Goal: Task Accomplishment & Management: Manage account settings

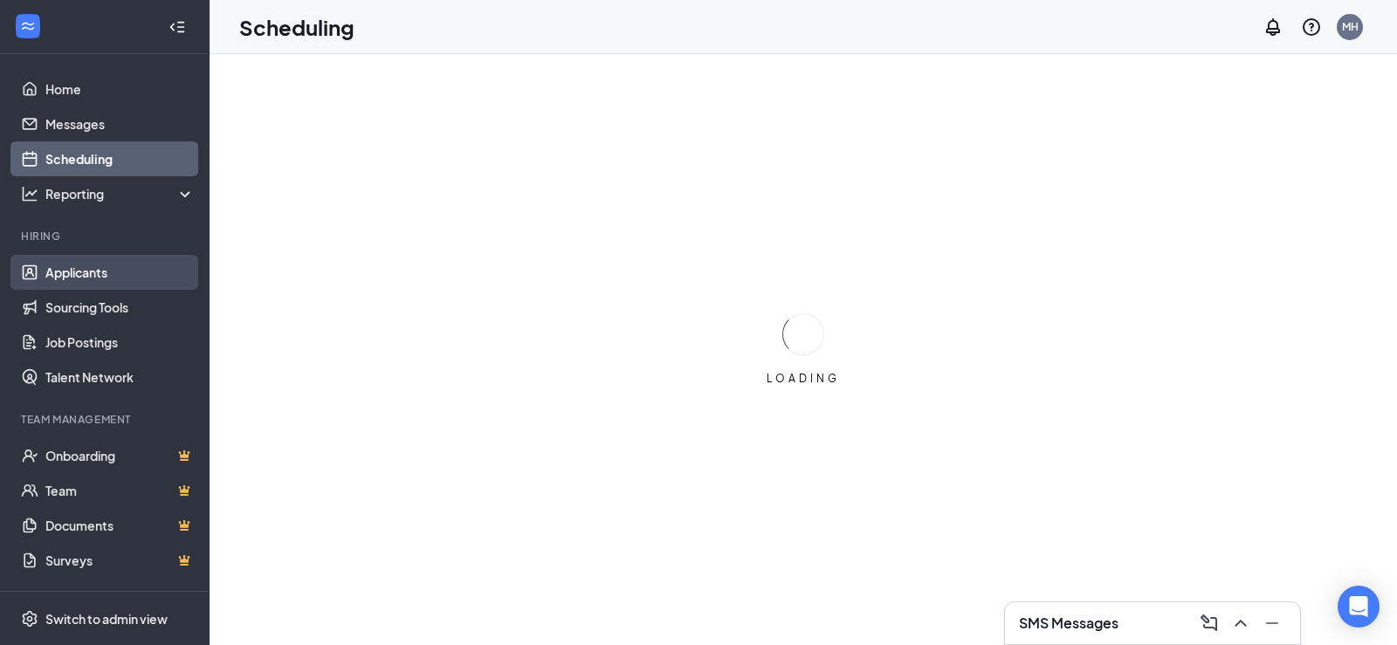
click at [87, 284] on link "Applicants" at bounding box center [119, 272] width 149 height 35
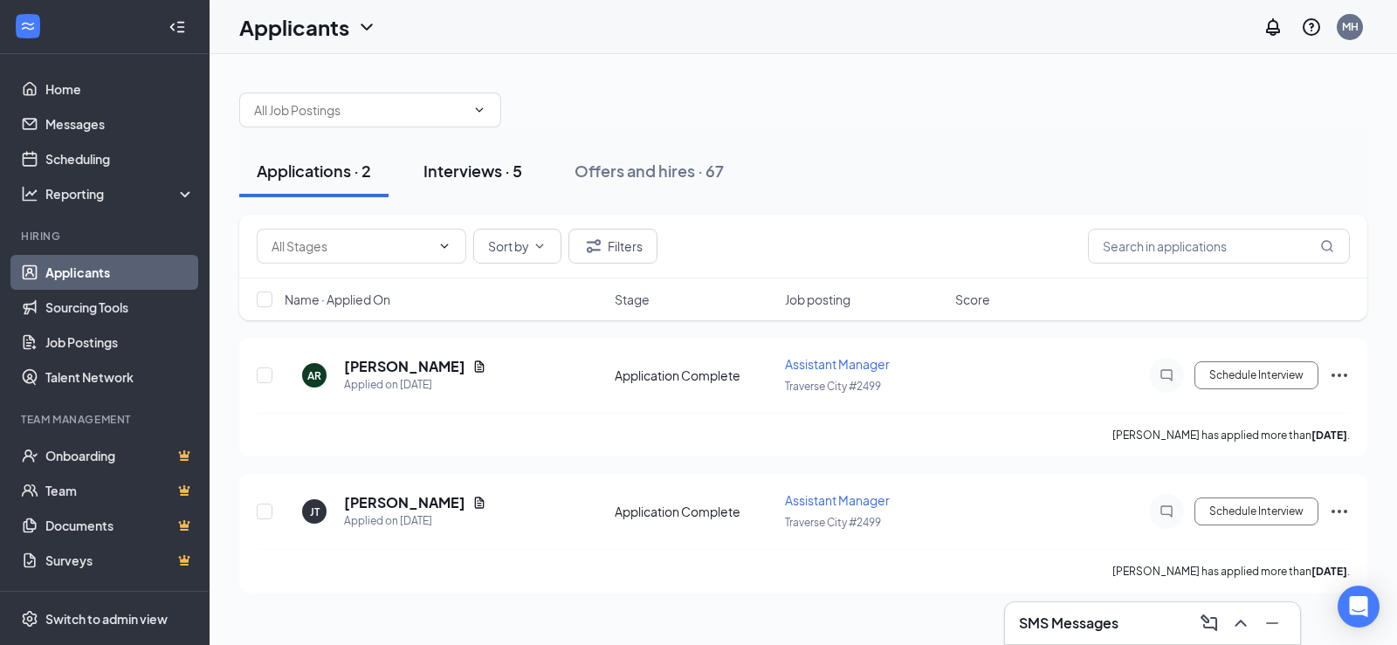
click at [496, 190] on button "Interviews · 5" at bounding box center [473, 171] width 134 height 52
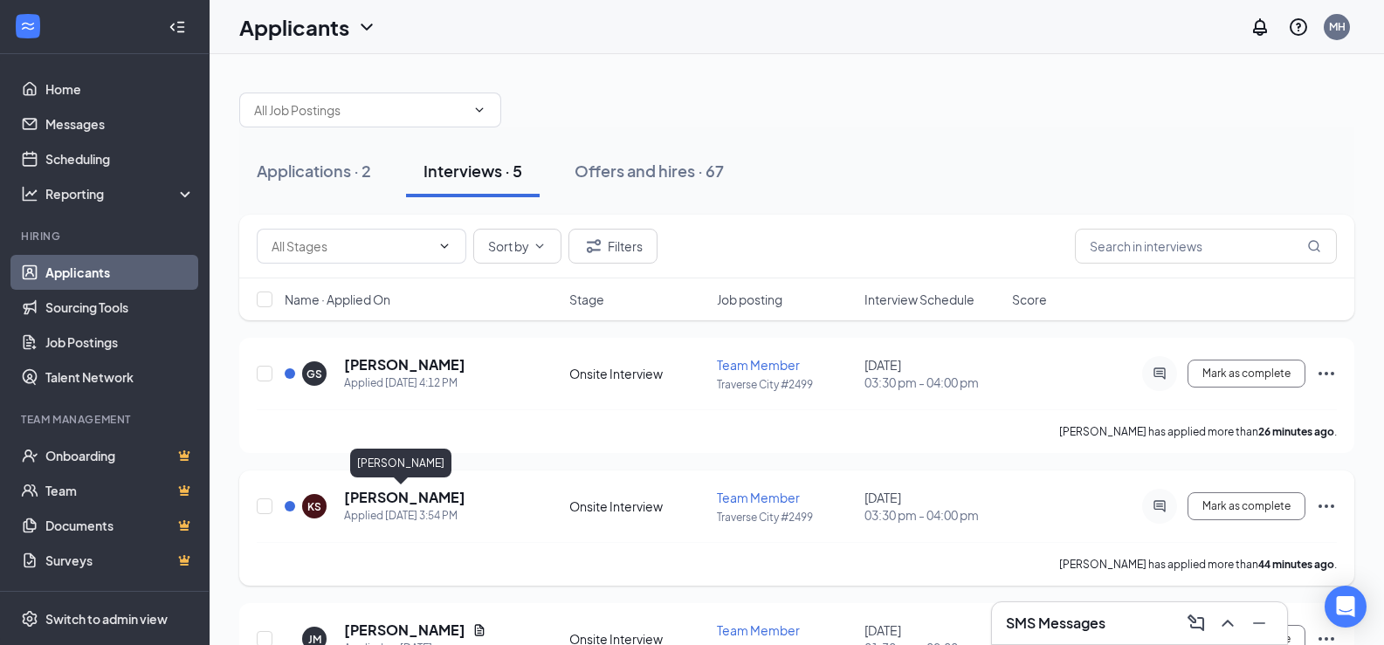
click at [390, 507] on h5 "[PERSON_NAME]" at bounding box center [404, 497] width 121 height 19
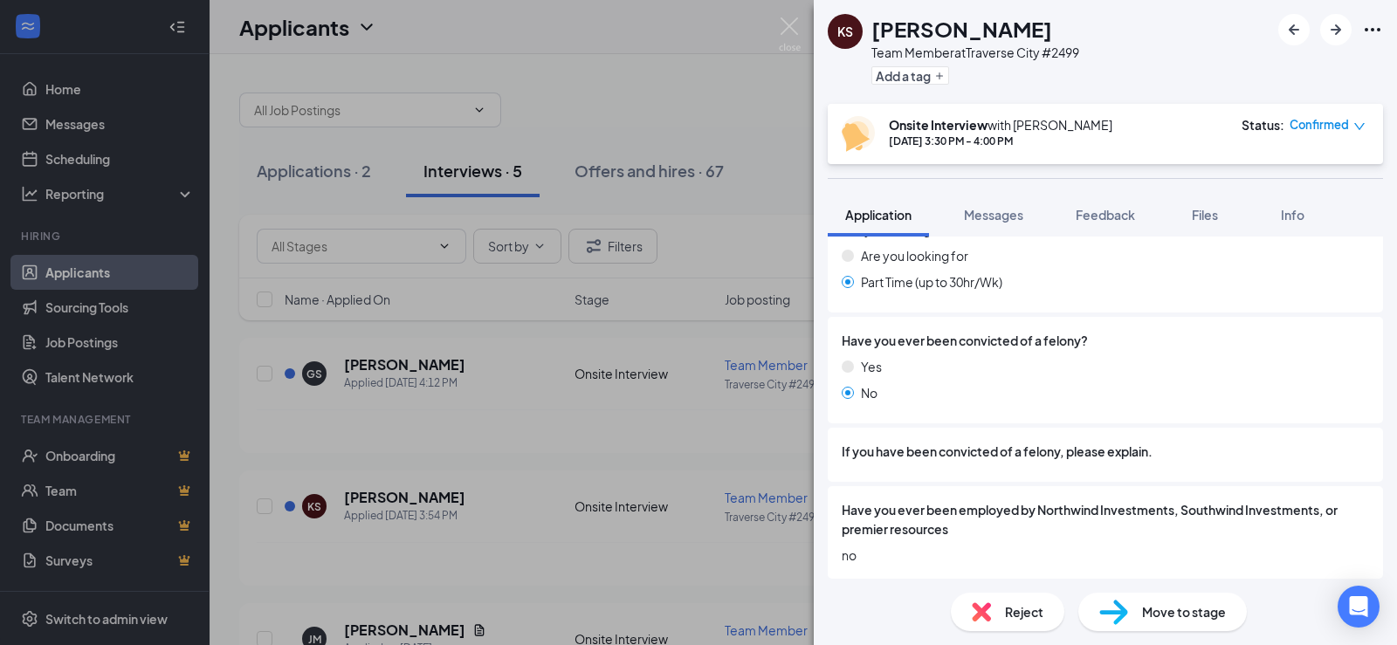
scroll to position [524, 0]
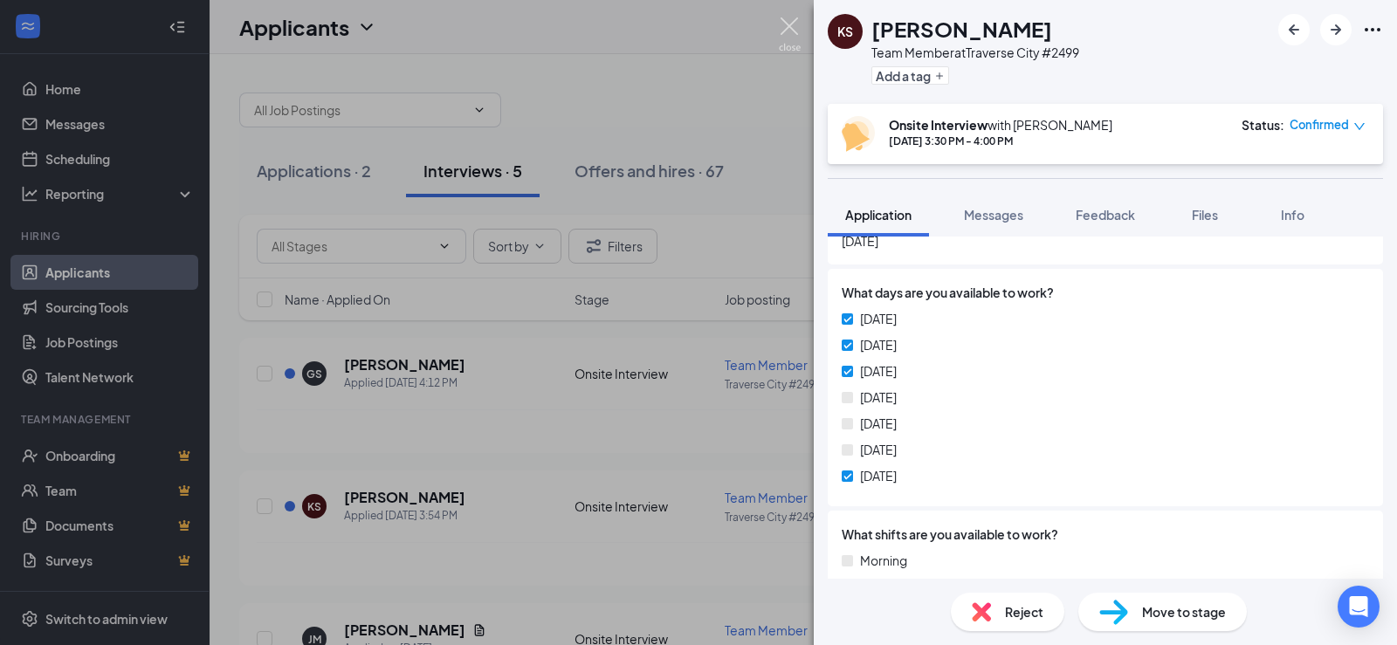
click at [797, 24] on img at bounding box center [790, 34] width 22 height 34
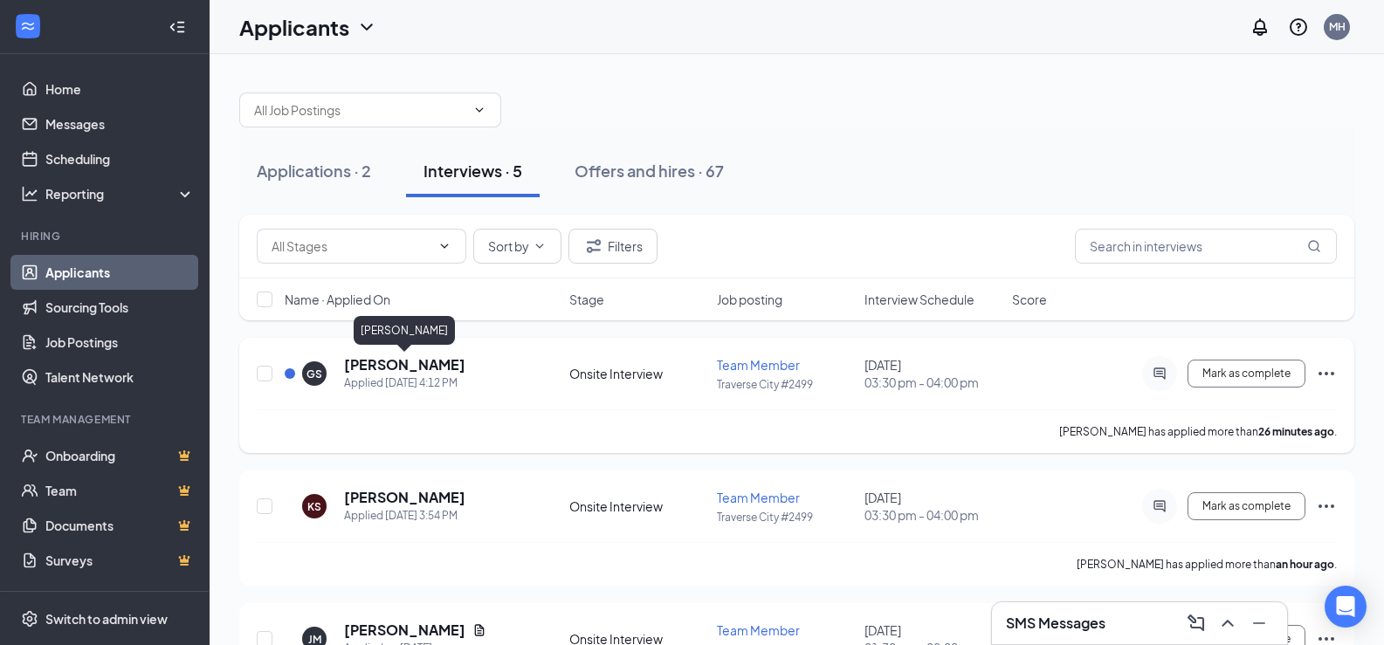
click at [391, 362] on h5 "[PERSON_NAME]" at bounding box center [404, 364] width 121 height 19
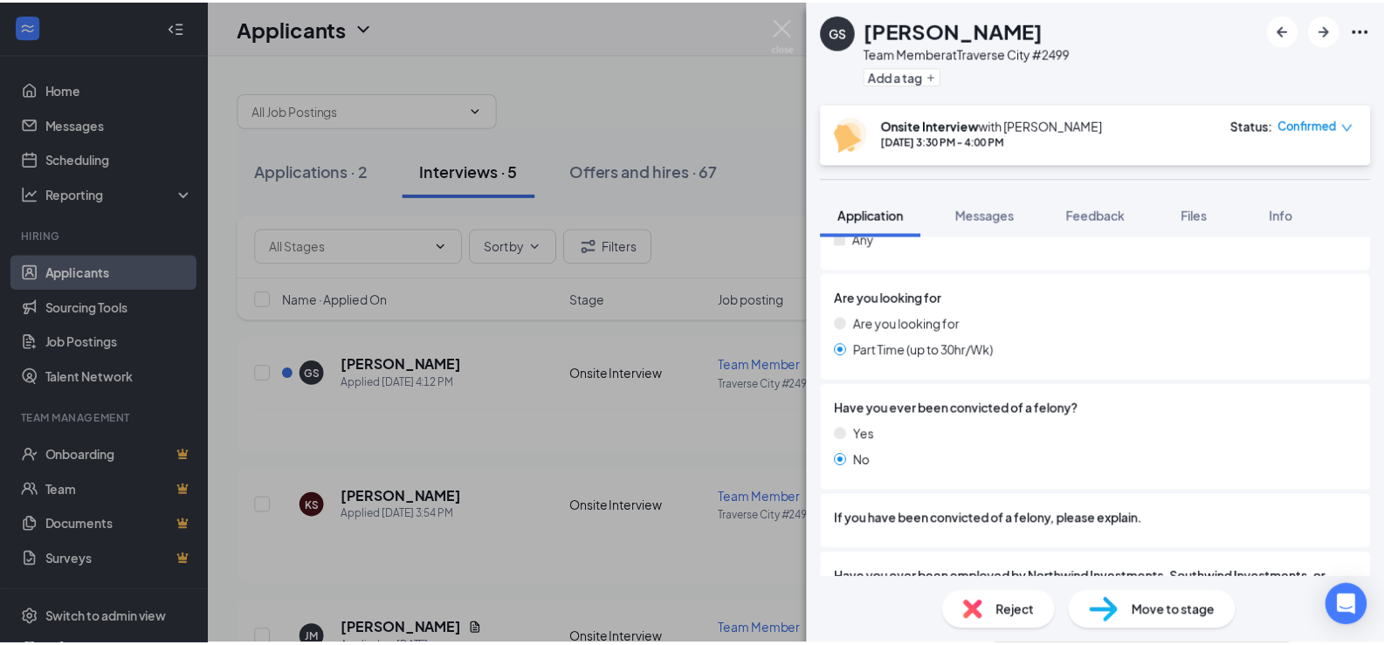
scroll to position [1041, 0]
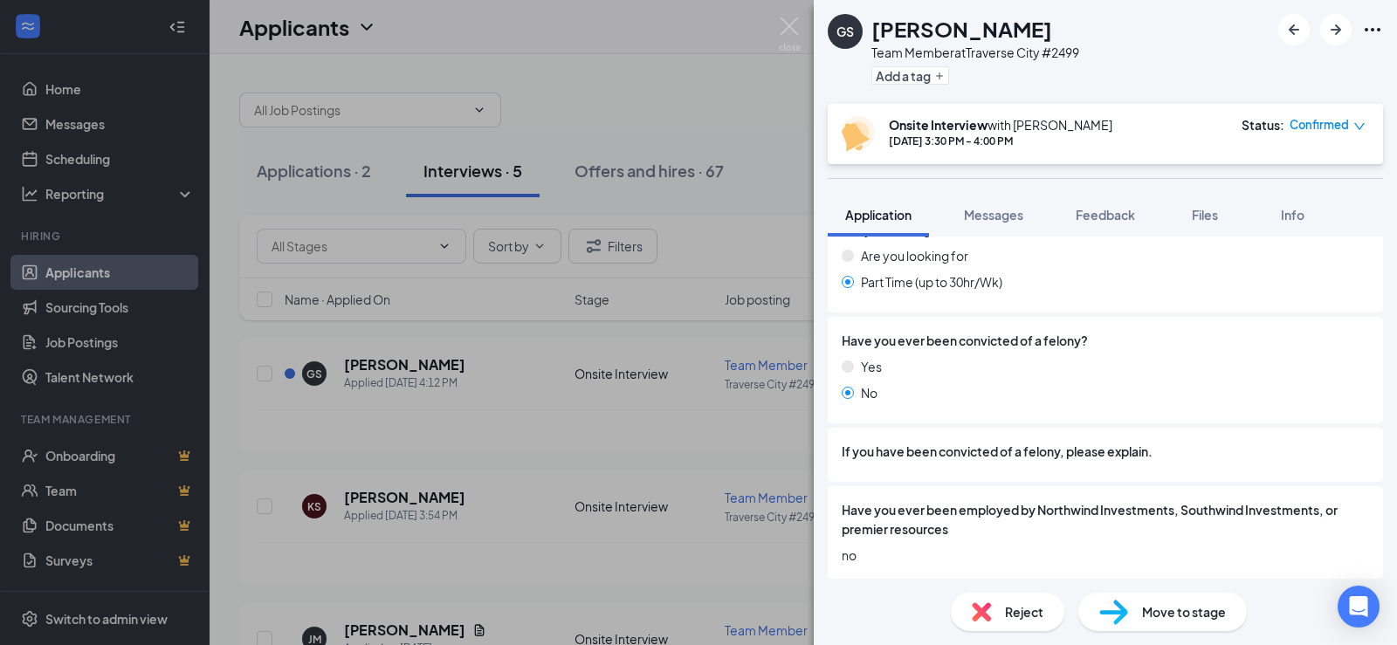
click at [563, 103] on div "GS [PERSON_NAME] Team Member at [GEOGRAPHIC_DATA] #2499 Add a tag Onsite Interv…" at bounding box center [698, 322] width 1397 height 645
click at [710, 99] on div "GS [PERSON_NAME] Team Member at [GEOGRAPHIC_DATA] #2499 Add a tag Onsite Interv…" at bounding box center [698, 322] width 1397 height 645
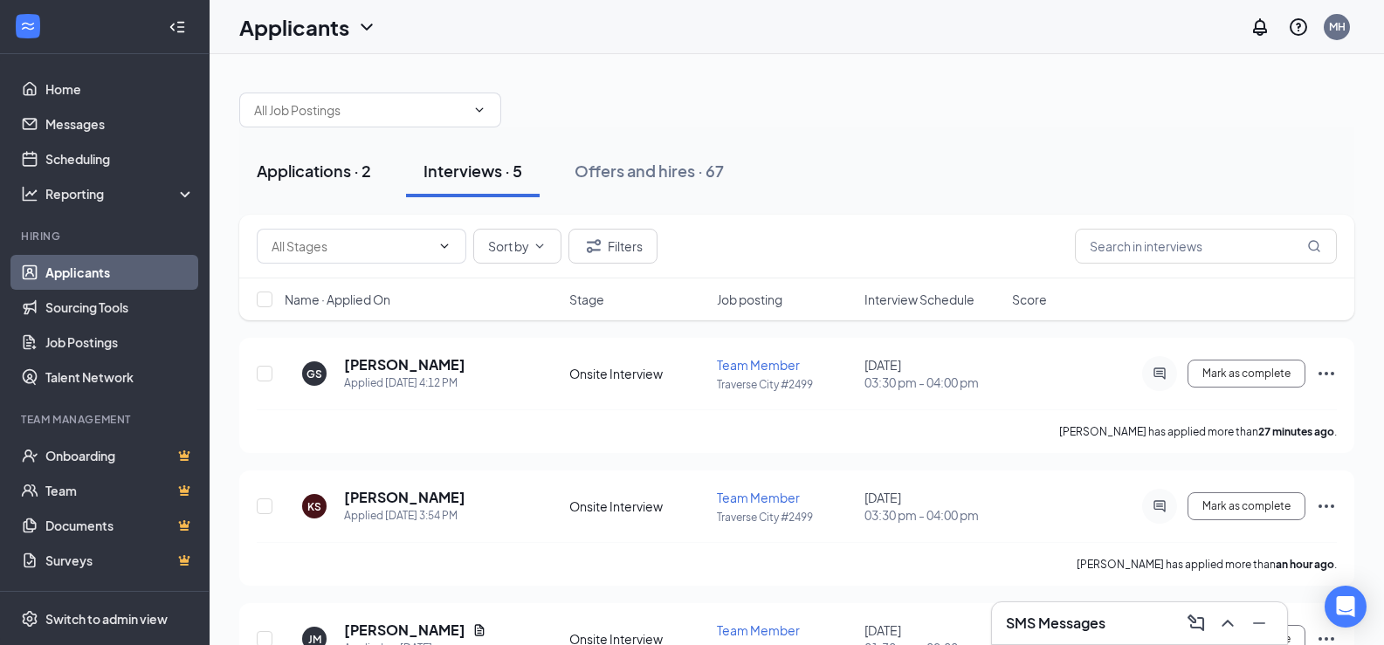
click at [328, 173] on div "Applications · 2" at bounding box center [314, 171] width 114 height 22
